Goal: Transaction & Acquisition: Download file/media

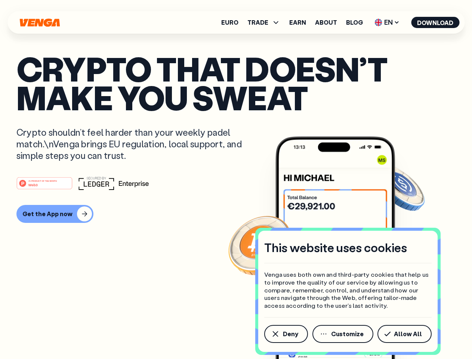
click at [236, 179] on div "#1 PRODUCT OF THE MONTH Web3" at bounding box center [235, 182] width 439 height 13
click at [285, 334] on span "Deny" at bounding box center [290, 334] width 15 height 6
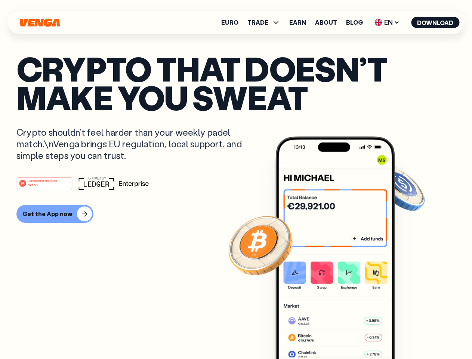
click at [343, 334] on img at bounding box center [335, 261] width 120 height 250
click at [406, 334] on article "Crypto that doesn’t make you sweat Crypto shouldn’t feel harder than your weekl…" at bounding box center [235, 194] width 439 height 280
click at [266, 22] on span "TRADE" at bounding box center [257, 22] width 21 height 6
click at [387, 22] on span "EN" at bounding box center [387, 22] width 30 height 12
click at [435, 22] on button "Download" at bounding box center [435, 22] width 48 height 11
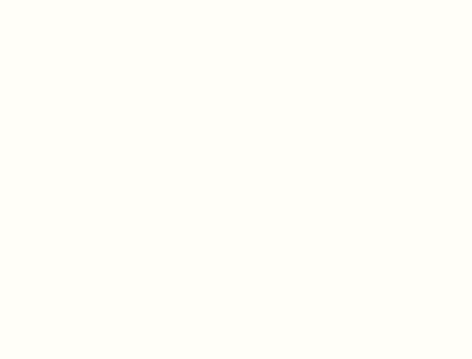
click at [54, 0] on html "This website uses cookies Venga uses both own and third-party cookies that help…" at bounding box center [236, 0] width 472 height 0
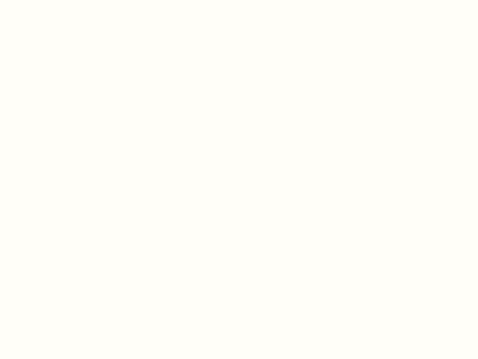
click at [46, 0] on html "This website uses cookies Venga uses both own and third-party cookies that help…" at bounding box center [239, 0] width 478 height 0
